Goal: Find specific page/section: Find specific page/section

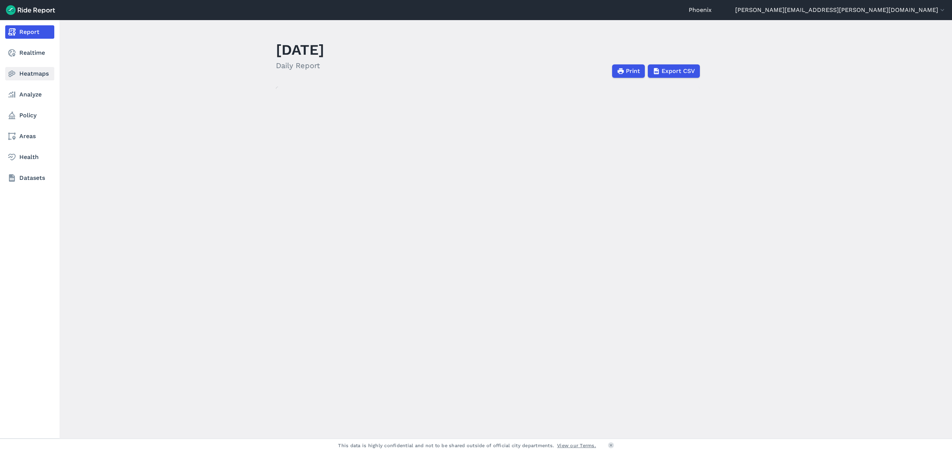
click at [11, 74] on icon at bounding box center [11, 73] width 9 height 9
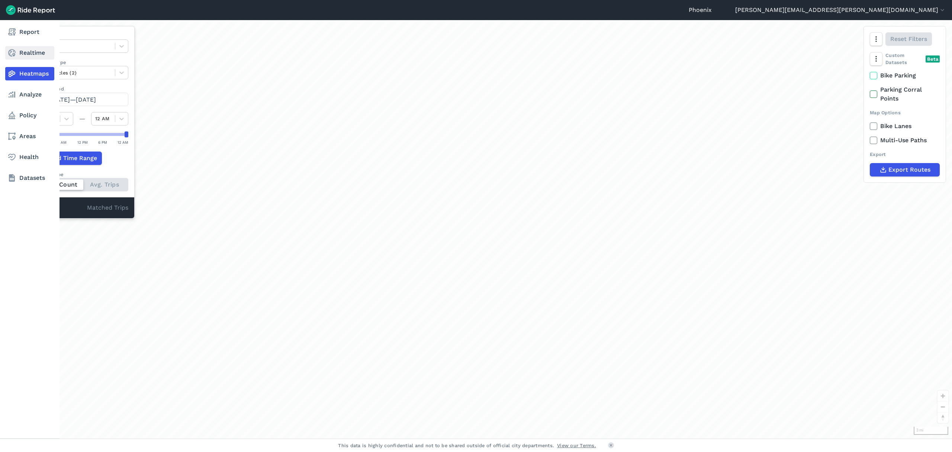
click at [31, 55] on link "Realtime" at bounding box center [29, 52] width 49 height 13
